Goal: Task Accomplishment & Management: Use online tool/utility

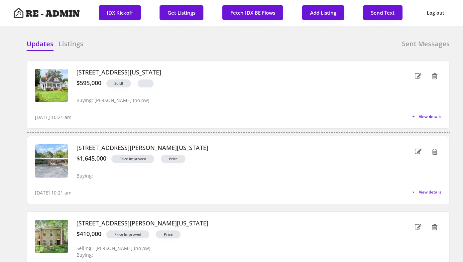
click at [111, 42] on div "Updates Listings Sent Messages" at bounding box center [238, 45] width 423 height 13
click at [72, 47] on h6 "Listings" at bounding box center [71, 43] width 25 height 9
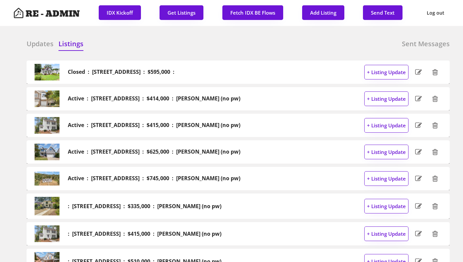
click at [36, 41] on h6 "Updates" at bounding box center [40, 43] width 27 height 9
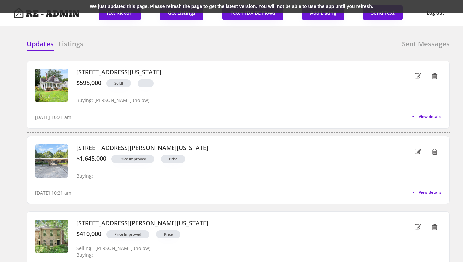
click at [97, 8] on div "We just updated this page. Please refresh the page to get the latest version. Y…" at bounding box center [231, 6] width 463 height 13
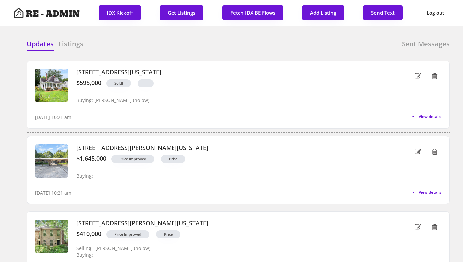
click at [202, 42] on div "Updates Listings Sent Messages" at bounding box center [238, 45] width 423 height 13
click at [252, 12] on button "Fetch IDX BE Flows" at bounding box center [253, 12] width 61 height 15
click at [236, 35] on div "Updates Listings Sent Messages 101 W Delafield Avenue, Durham, North Carolina $…" at bounding box center [231, 39] width 437 height 16
click at [77, 39] on div "Updates Listings Sent Messages [STREET_ADDRESS][US_STATE] $595,000 Sold! Buying…" at bounding box center [231, 39] width 437 height 16
click at [72, 47] on h6 "Listings" at bounding box center [71, 43] width 25 height 9
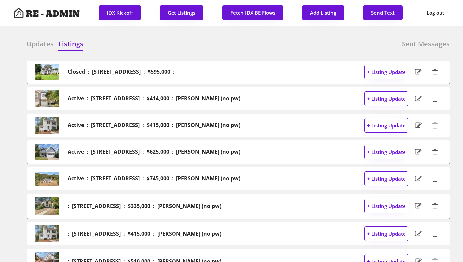
click at [41, 45] on h6 "Updates" at bounding box center [40, 43] width 27 height 9
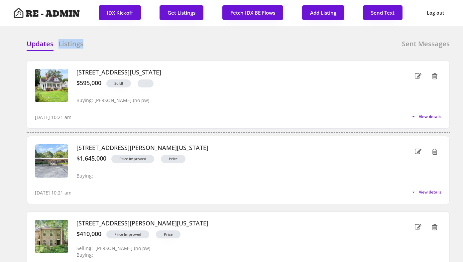
click at [111, 39] on div "Updates Listings Sent Messages" at bounding box center [238, 45] width 423 height 13
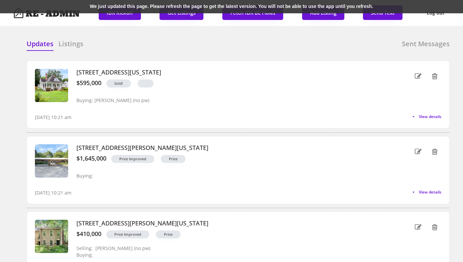
click at [63, 7] on div "We just updated this page. Please refresh the page to get the latest version. Y…" at bounding box center [231, 6] width 463 height 13
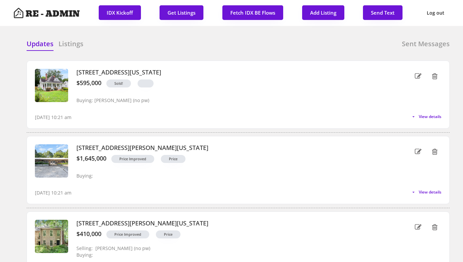
click at [217, 39] on div "Updates Listings Sent Messages [STREET_ADDRESS][US_STATE] $595,000 Sold! Buying…" at bounding box center [231, 39] width 437 height 16
click at [252, 13] on button "Fetch IDX BE Flows" at bounding box center [253, 12] width 61 height 15
click at [242, 44] on div "Updates Listings Sent Messages" at bounding box center [238, 45] width 423 height 13
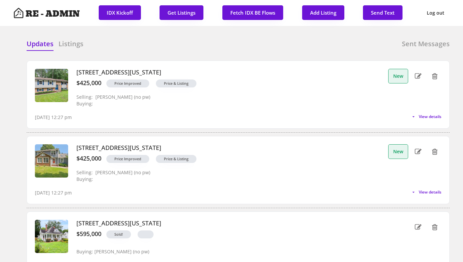
click at [74, 43] on h6 "Listings" at bounding box center [71, 43] width 25 height 9
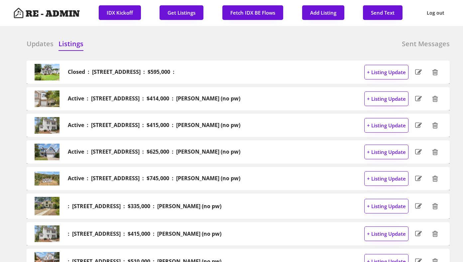
click at [36, 46] on h6 "Updates" at bounding box center [40, 43] width 27 height 9
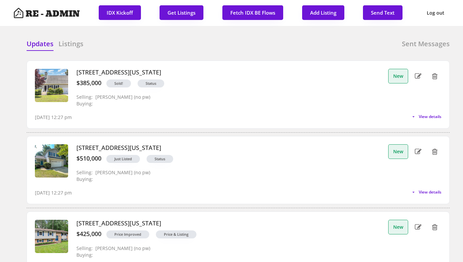
click at [124, 44] on div "Updates Listings Sent Messages" at bounding box center [238, 45] width 423 height 13
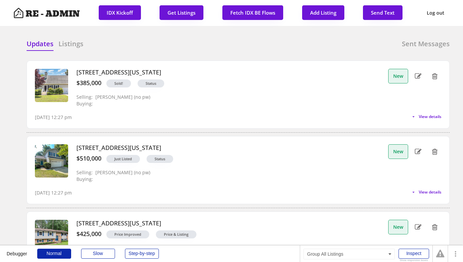
click at [67, 46] on h6 "Listings" at bounding box center [71, 43] width 25 height 9
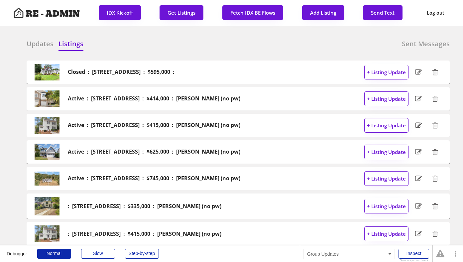
click at [34, 40] on h6 "Updates" at bounding box center [40, 43] width 27 height 9
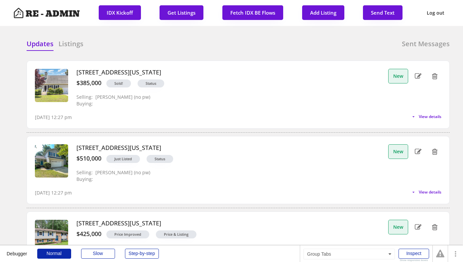
click at [132, 52] on div "Updates Listings Sent Messages" at bounding box center [238, 45] width 423 height 13
